Goal: Information Seeking & Learning: Learn about a topic

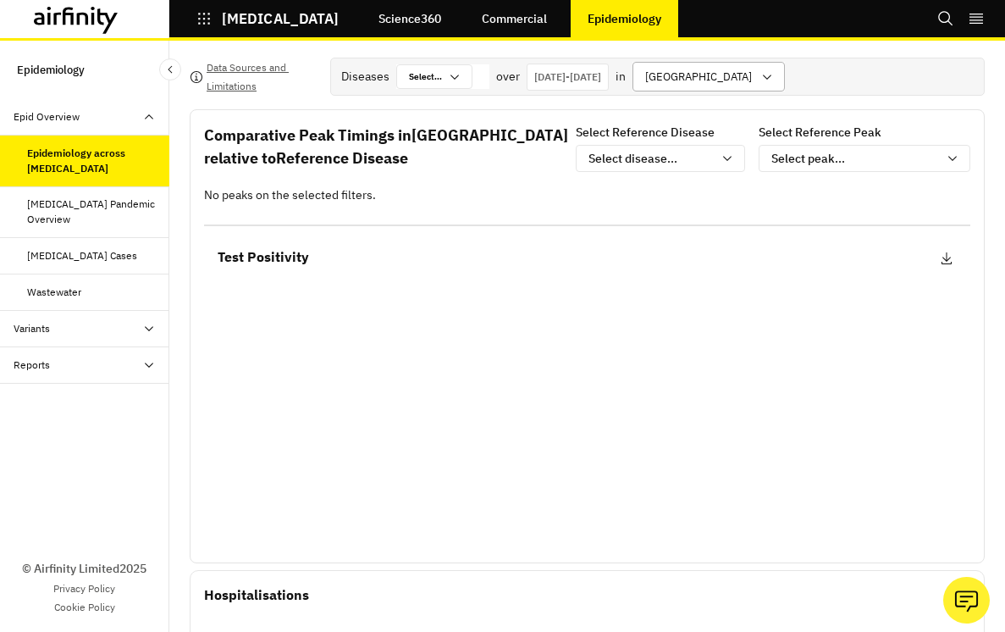
click at [752, 85] on div at bounding box center [698, 76] width 107 height 21
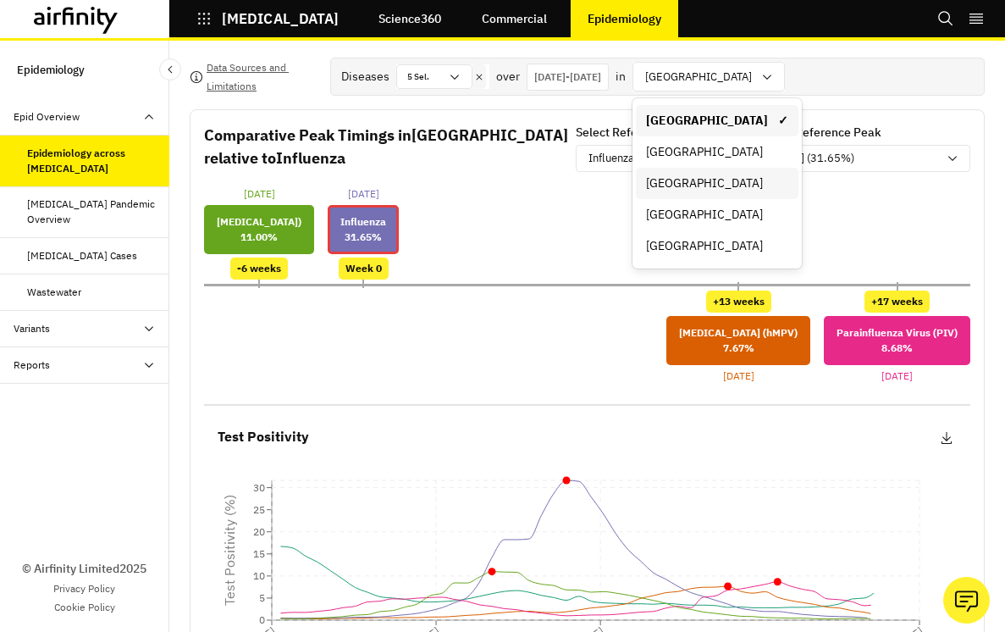
click at [798, 195] on div "[GEOGRAPHIC_DATA]" at bounding box center [717, 183] width 163 height 31
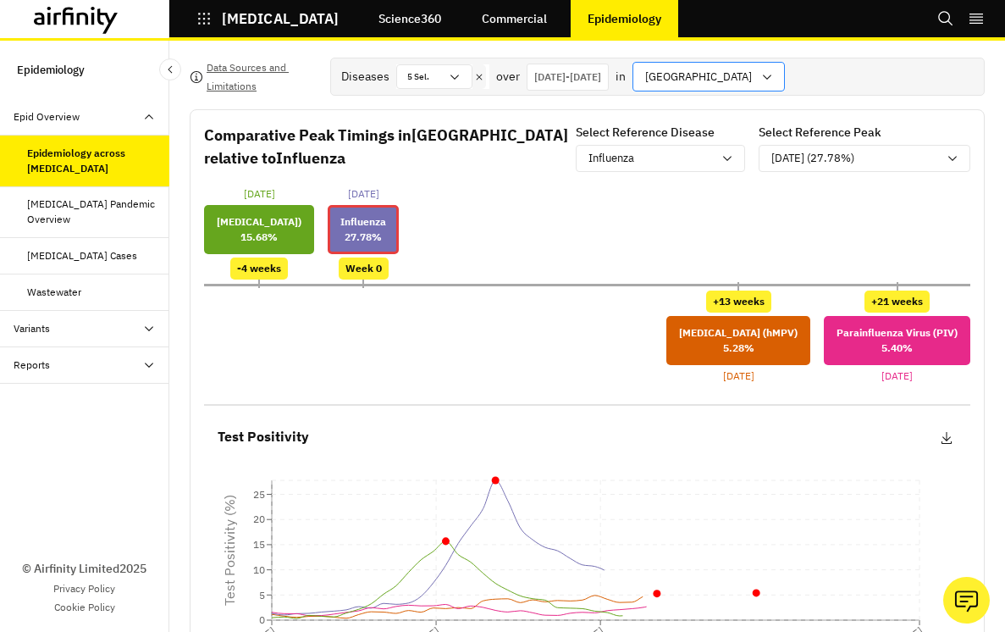
click at [759, 71] on div "[GEOGRAPHIC_DATA]" at bounding box center [696, 77] width 127 height 28
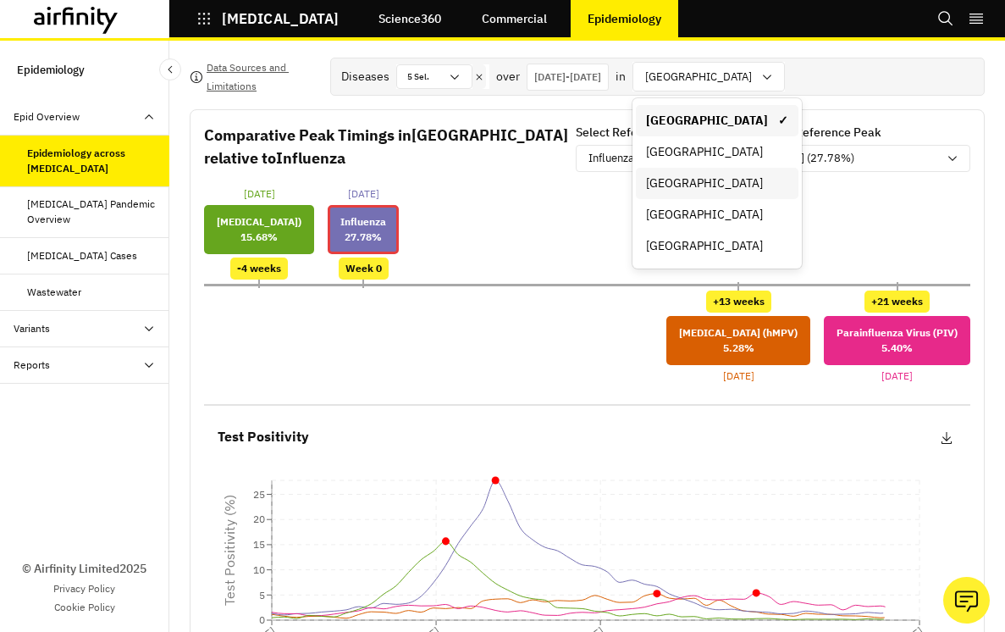
click at [772, 189] on div "[GEOGRAPHIC_DATA]" at bounding box center [717, 183] width 142 height 18
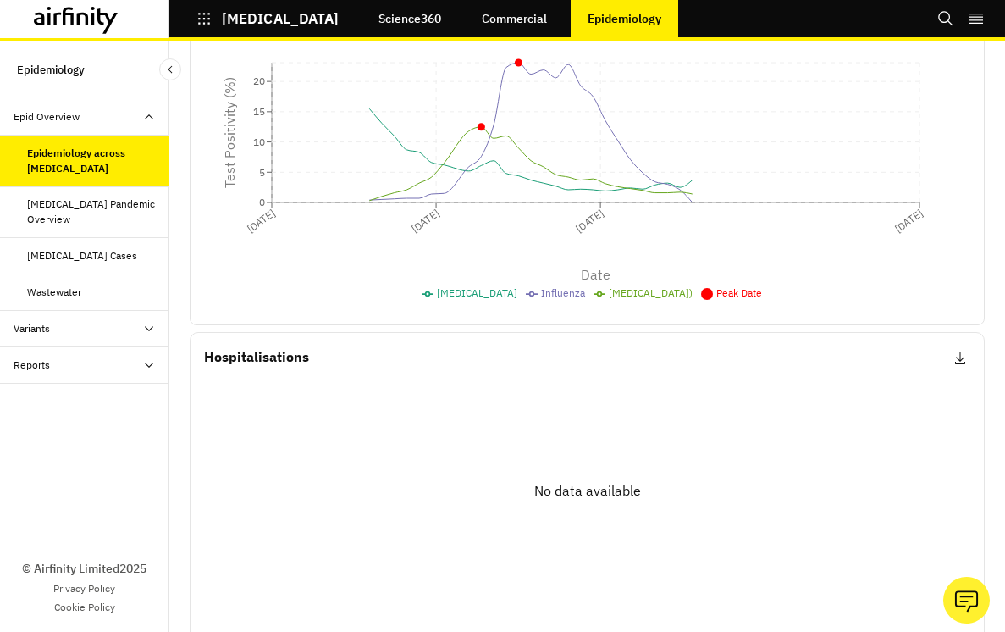
scroll to position [423, 0]
